Goal: Transaction & Acquisition: Purchase product/service

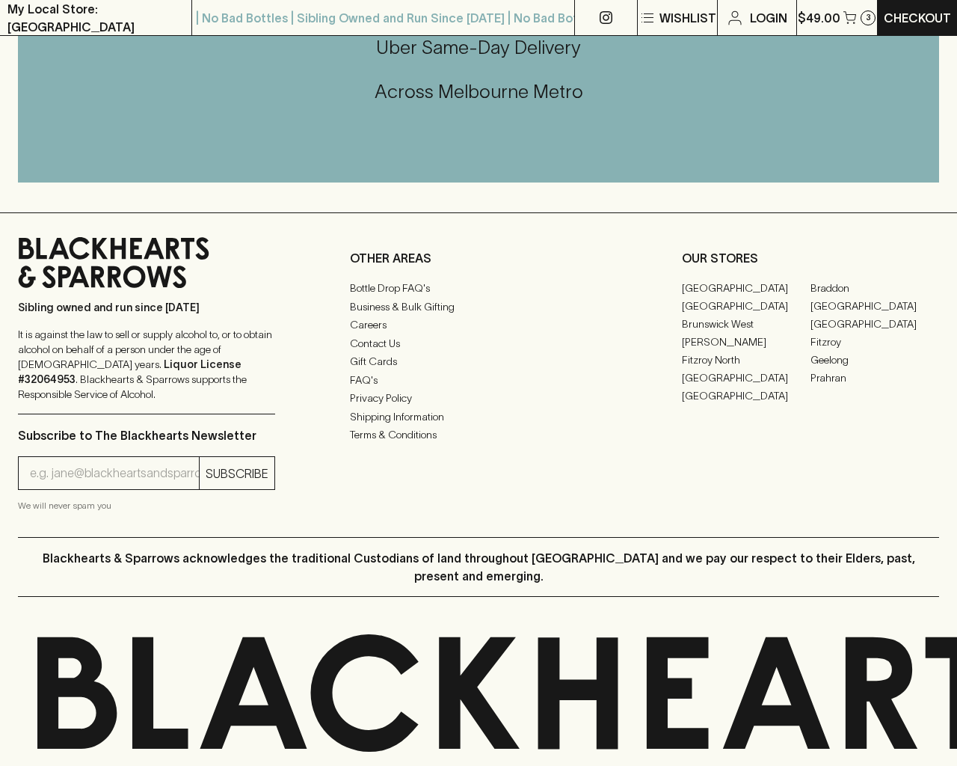
scroll to position [355, 0]
type input "[EMAIL_ADDRESS]"
type input "1"
type input "e"
type input "Elderton E Series Chardonnay 2023"
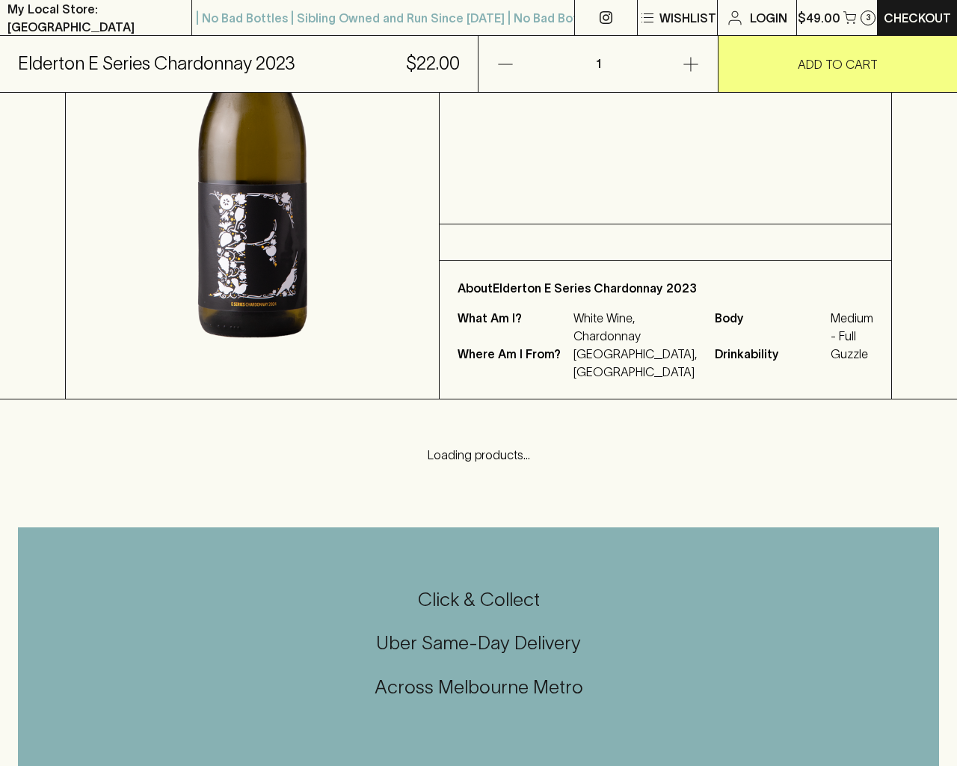
scroll to position [902, 0]
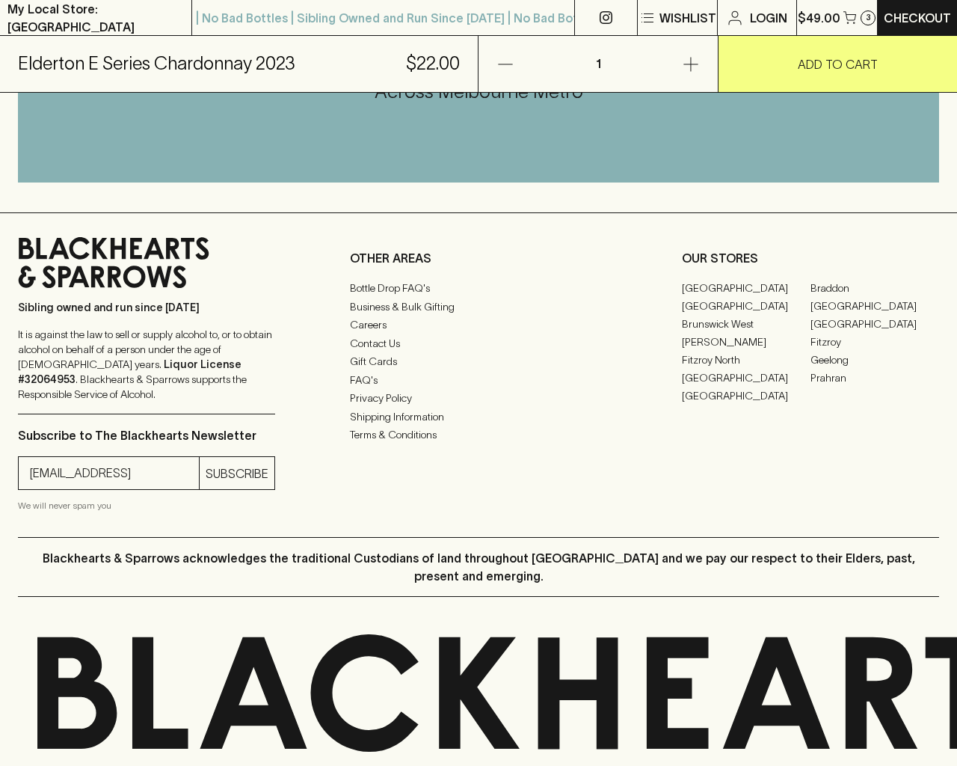
type input "[EMAIL_ADDRESS]"
type input "e"
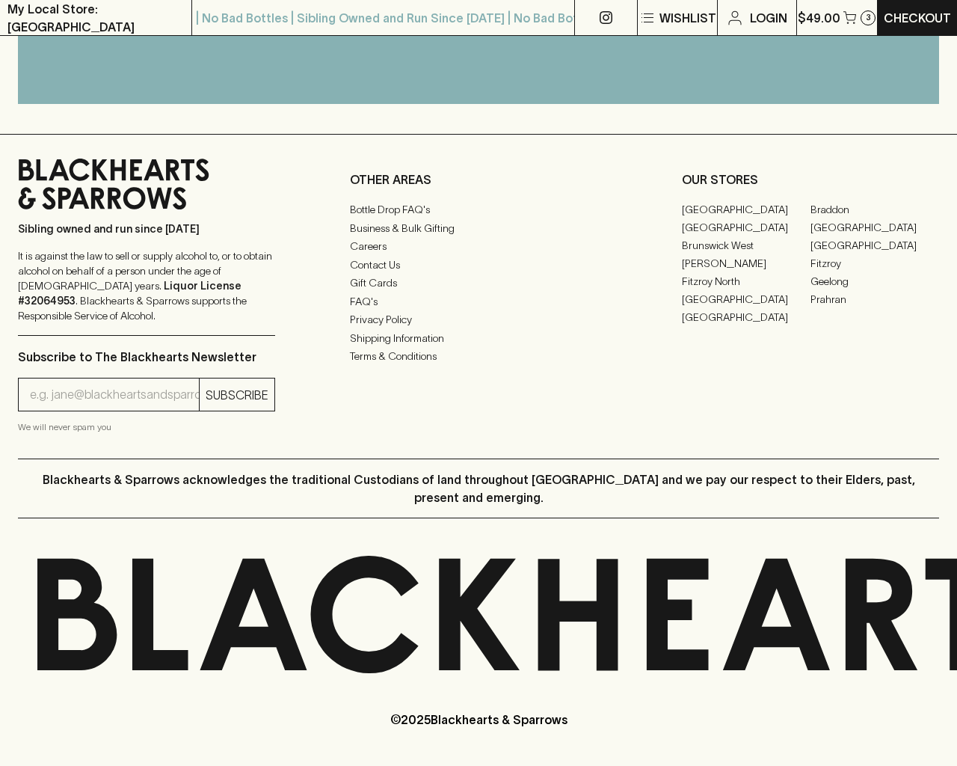
scroll to position [792, 0]
